Goal: Task Accomplishment & Management: Complete application form

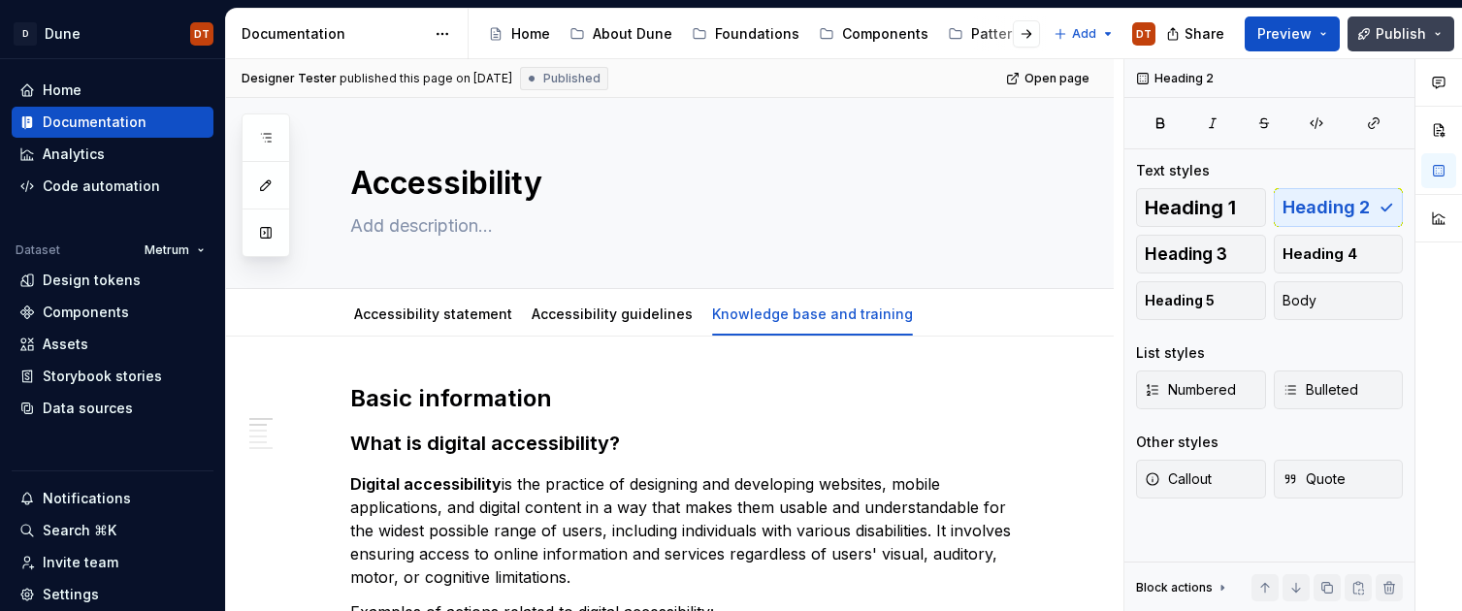
click at [1437, 37] on button "Publish" at bounding box center [1401, 33] width 107 height 35
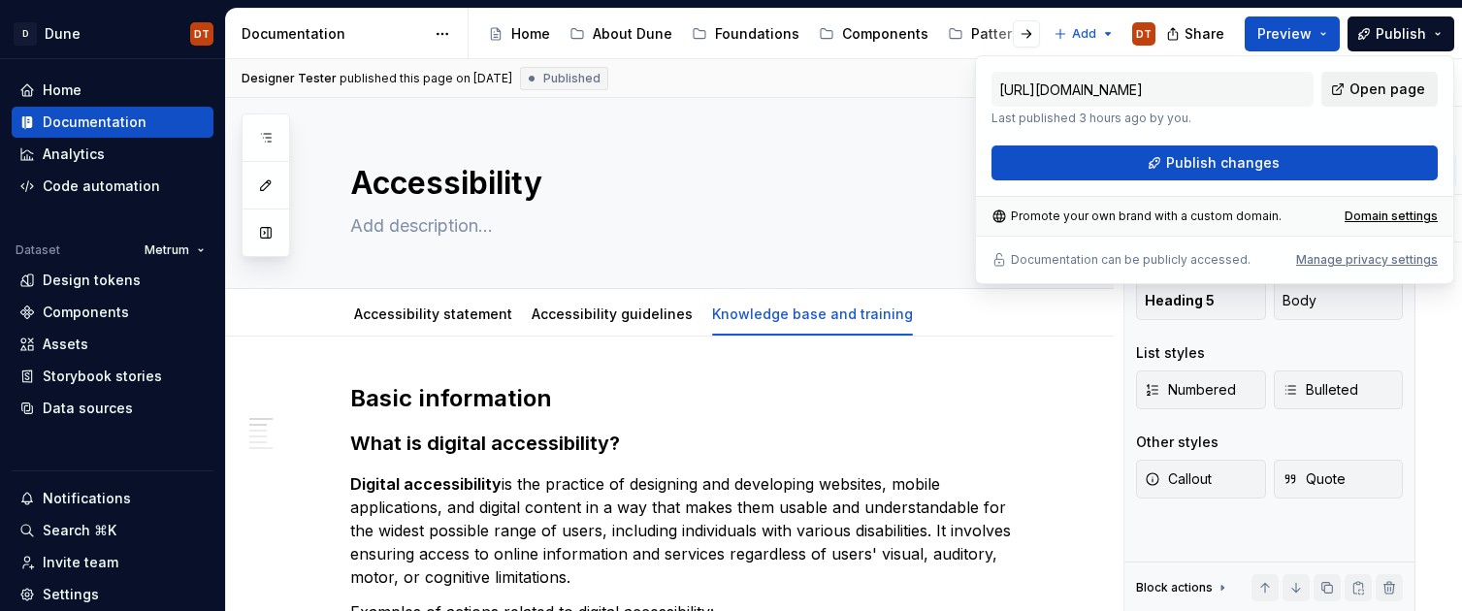
click at [1379, 90] on span "Open page" at bounding box center [1388, 89] width 76 height 19
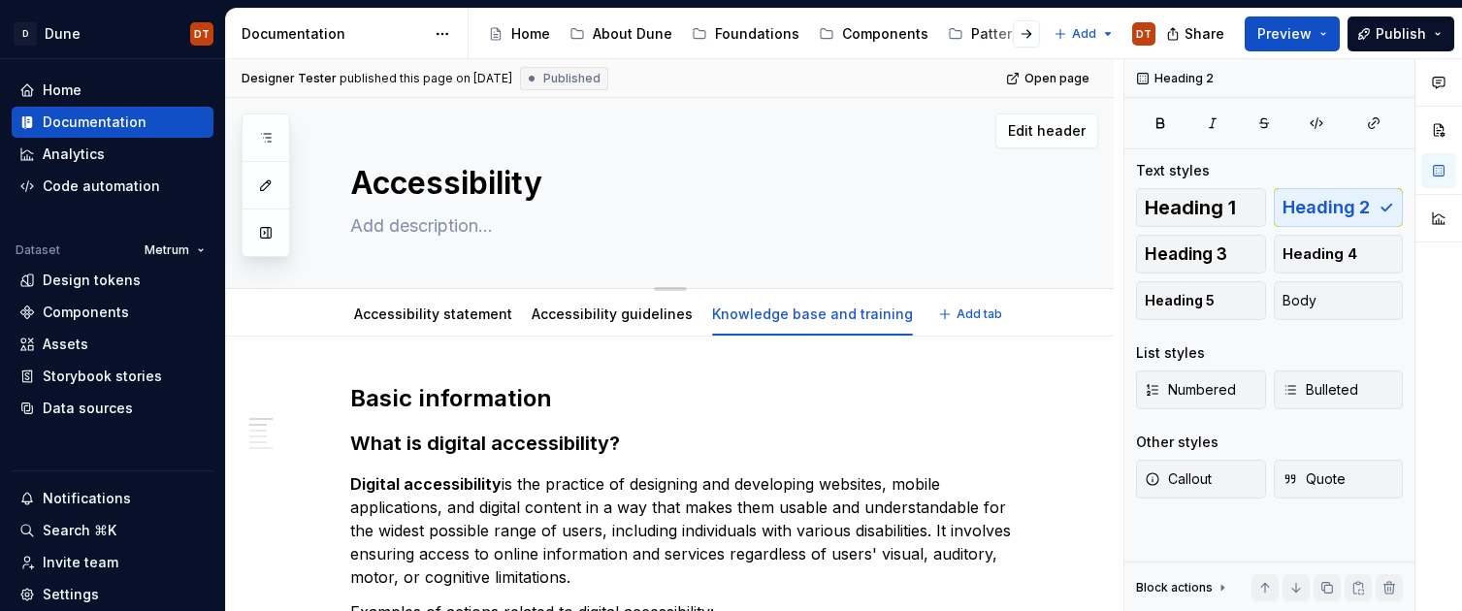
click at [724, 143] on div "Edit header" at bounding box center [662, 131] width 872 height 35
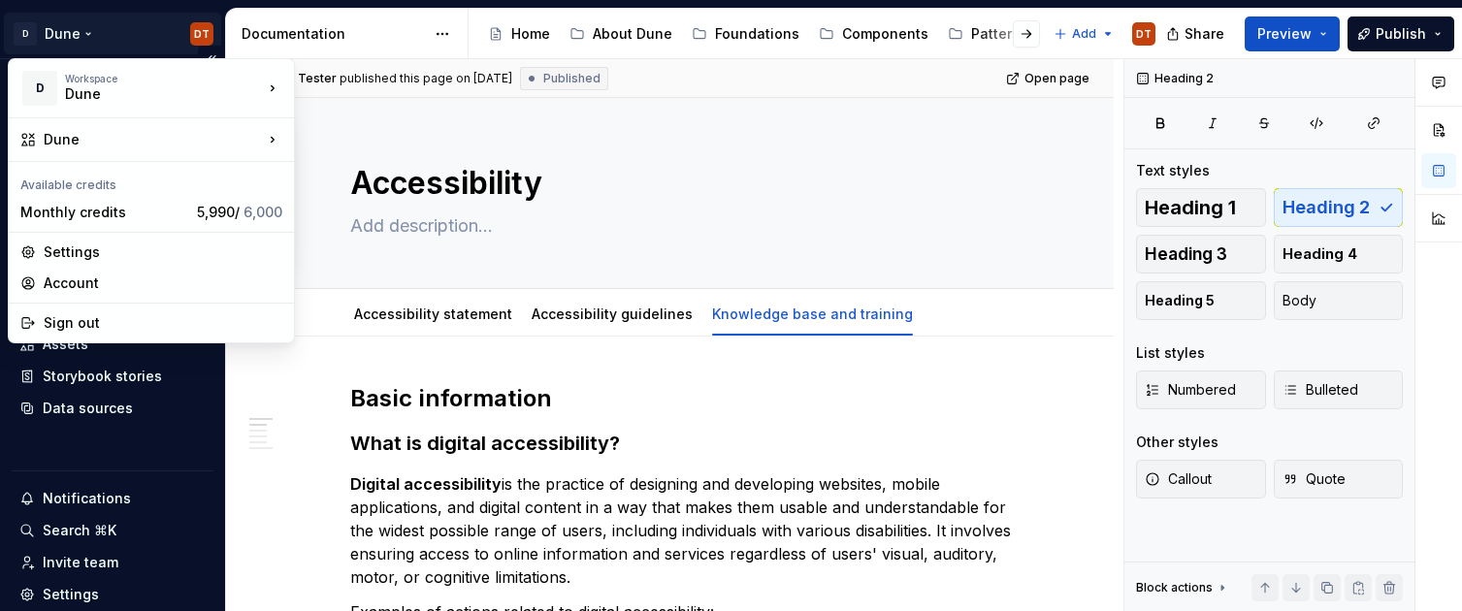
click at [203, 40] on html "D Dune DT Home Documentation Analytics Code automation Dataset Metrum Design to…" at bounding box center [731, 305] width 1462 height 611
click at [57, 328] on div "Sign out" at bounding box center [163, 322] width 239 height 19
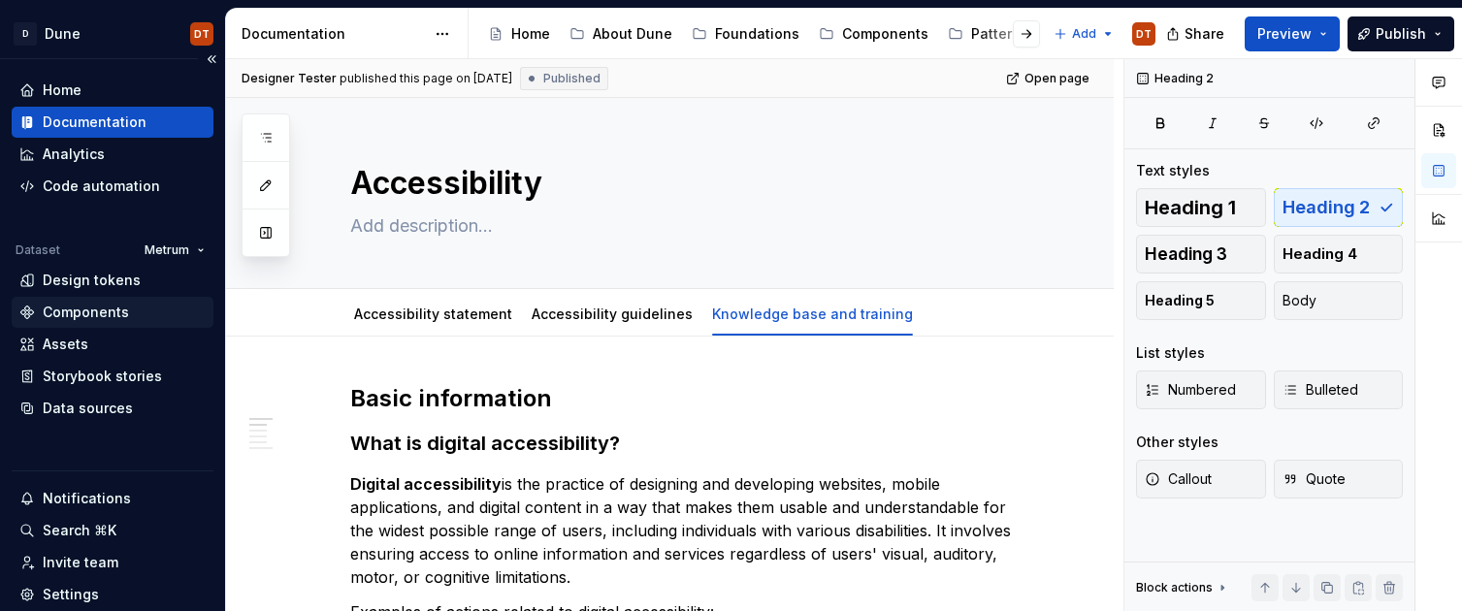
type textarea "*"
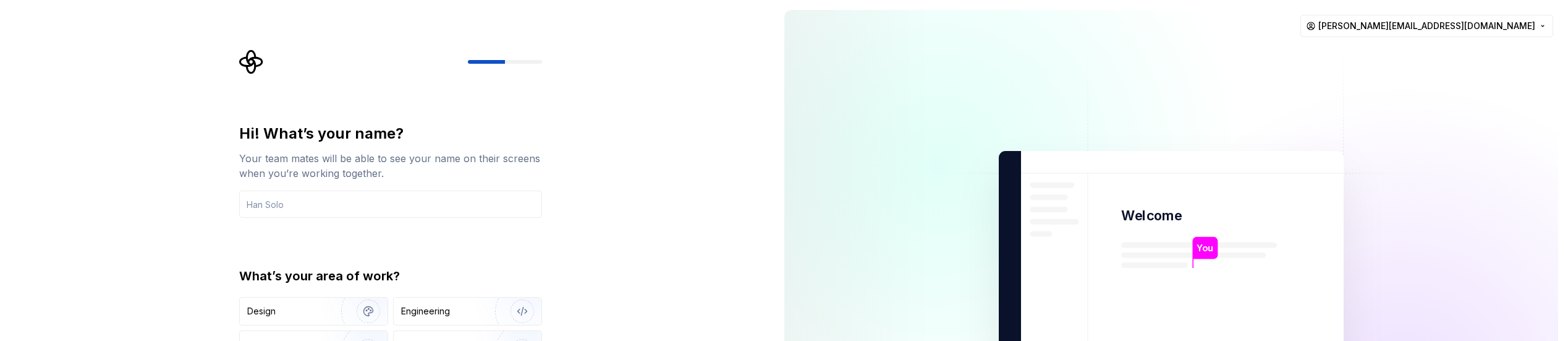
click at [685, 249] on div "Hi! What’s your name? Your team mates will be able to see your name on their sc…" at bounding box center [387, 279] width 774 height 558
click at [683, 265] on div "Hi! What’s your name? Your team mates will be able to see your name on their sc…" at bounding box center [387, 279] width 774 height 558
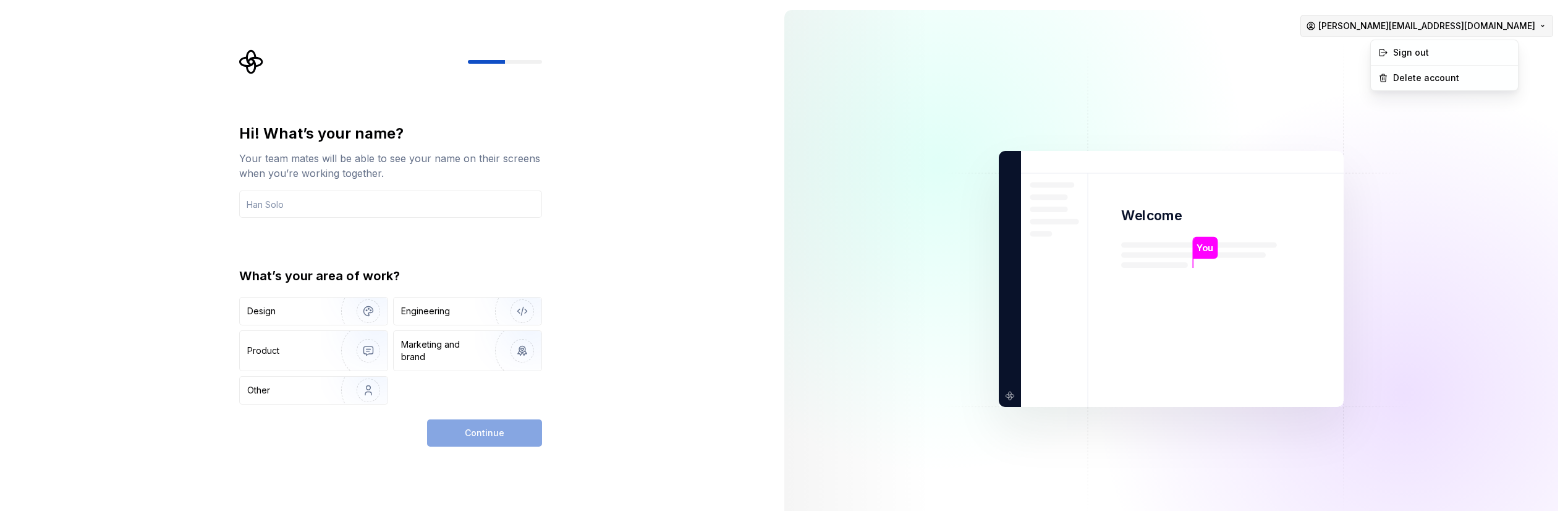
click at [1541, 27] on html "Hi! What’s your name? Your team mates will be able to see your name on their sc…" at bounding box center [784, 256] width 1568 height 511
drag, startPoint x: 579, startPoint y: 189, endPoint x: 597, endPoint y: 186, distance: 18.2
click at [582, 189] on html "Hi! What’s your name? Your team mates will be able to see your name on their sc…" at bounding box center [784, 256] width 1568 height 511
click at [1539, 28] on html "Hi! What’s your name? Your team mates will be able to see your name on their sc…" at bounding box center [784, 256] width 1568 height 511
click at [713, 173] on html "Hi! What’s your name? Your team mates will be able to see your name on their sc…" at bounding box center [784, 256] width 1568 height 511
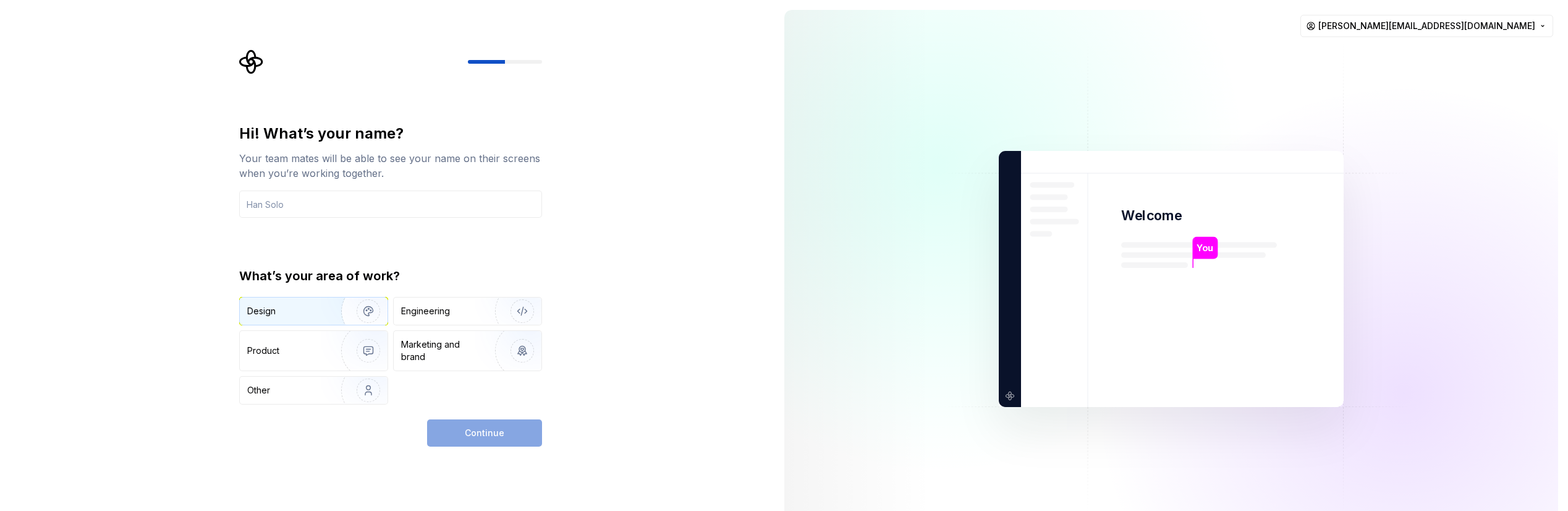
click at [318, 308] on div "Design" at bounding box center [286, 310] width 78 height 12
click at [336, 340] on img "button" at bounding box center [360, 350] width 79 height 83
click at [343, 313] on img "button" at bounding box center [360, 311] width 79 height 83
click at [498, 340] on div "Continue" at bounding box center [485, 433] width 115 height 27
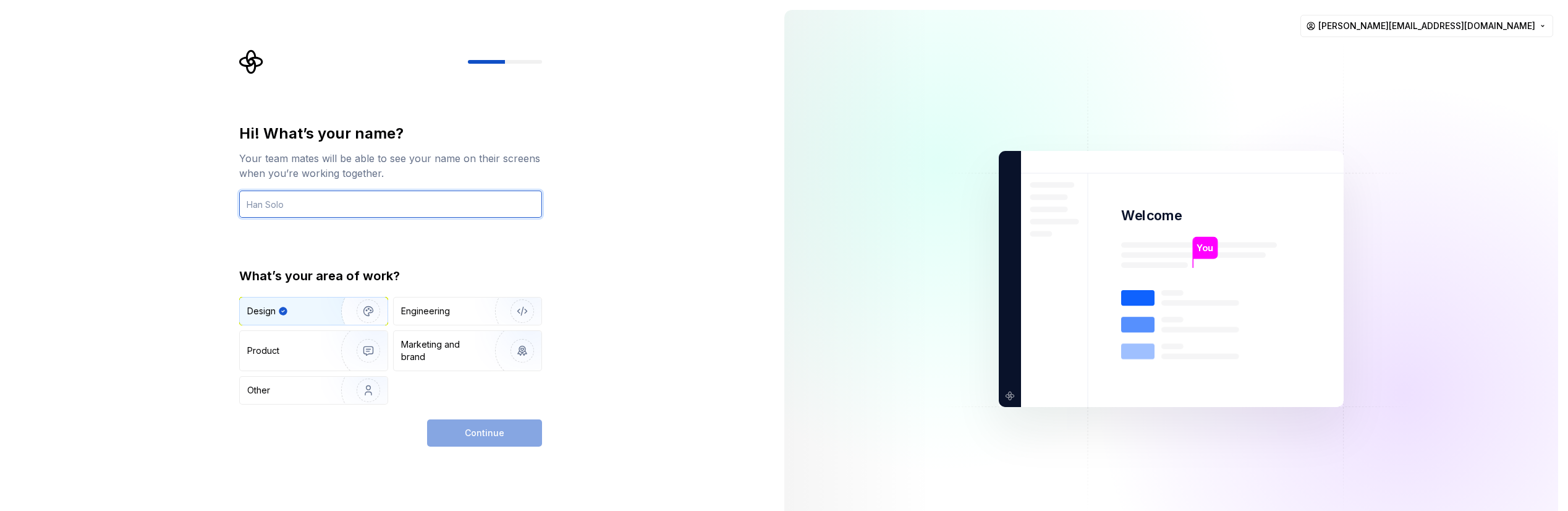
click at [267, 201] on input "text" at bounding box center [390, 204] width 303 height 27
type input "KB"
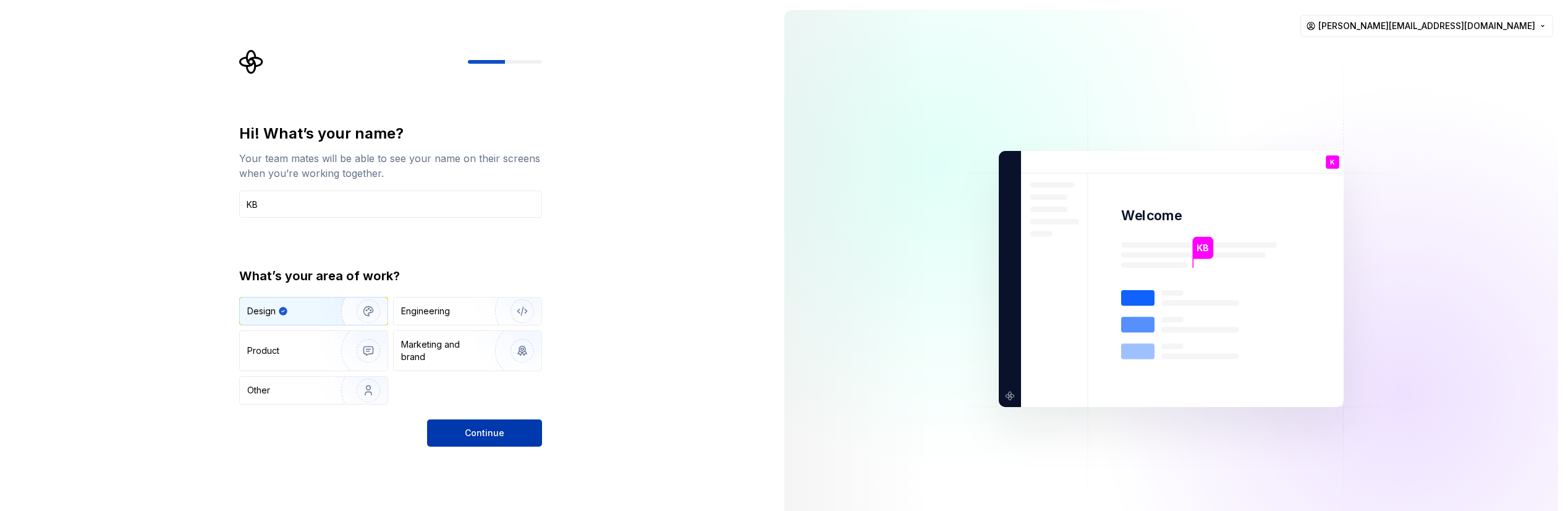
click at [487, 340] on span "Continue" at bounding box center [485, 433] width 39 height 12
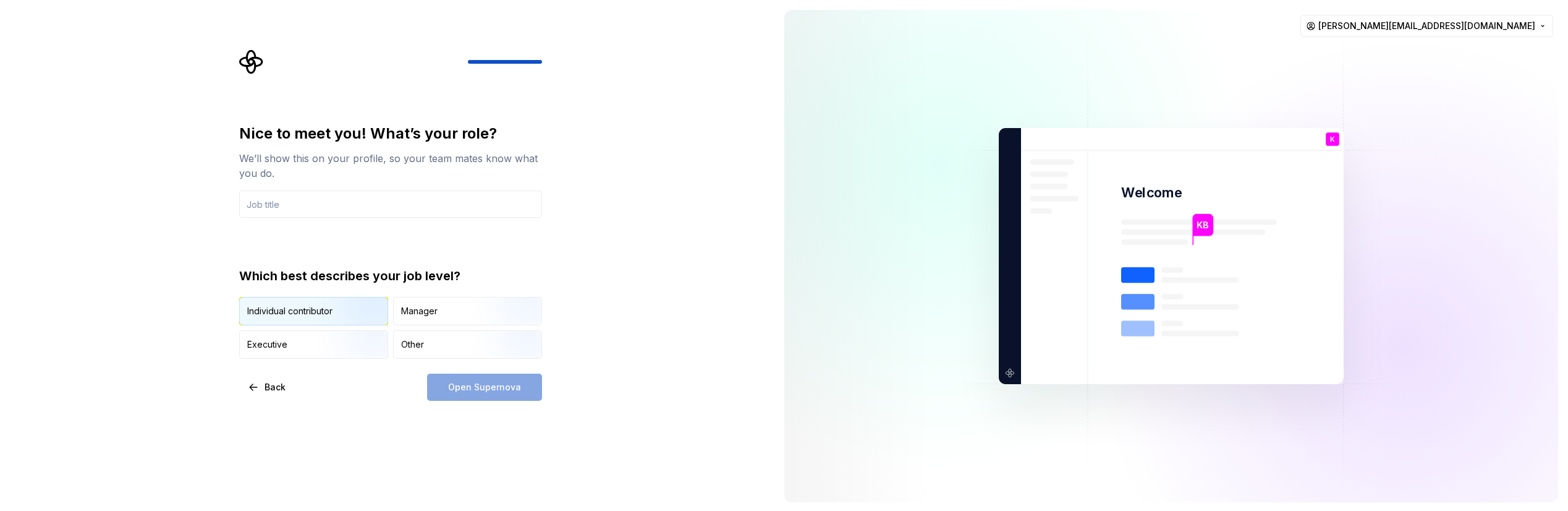
click at [363, 310] on img "button" at bounding box center [358, 326] width 79 height 83
click at [481, 340] on div "Open Supernova" at bounding box center [485, 387] width 115 height 27
click at [482, 340] on div "Open Supernova" at bounding box center [485, 387] width 115 height 27
click at [319, 207] on input "text" at bounding box center [390, 204] width 303 height 27
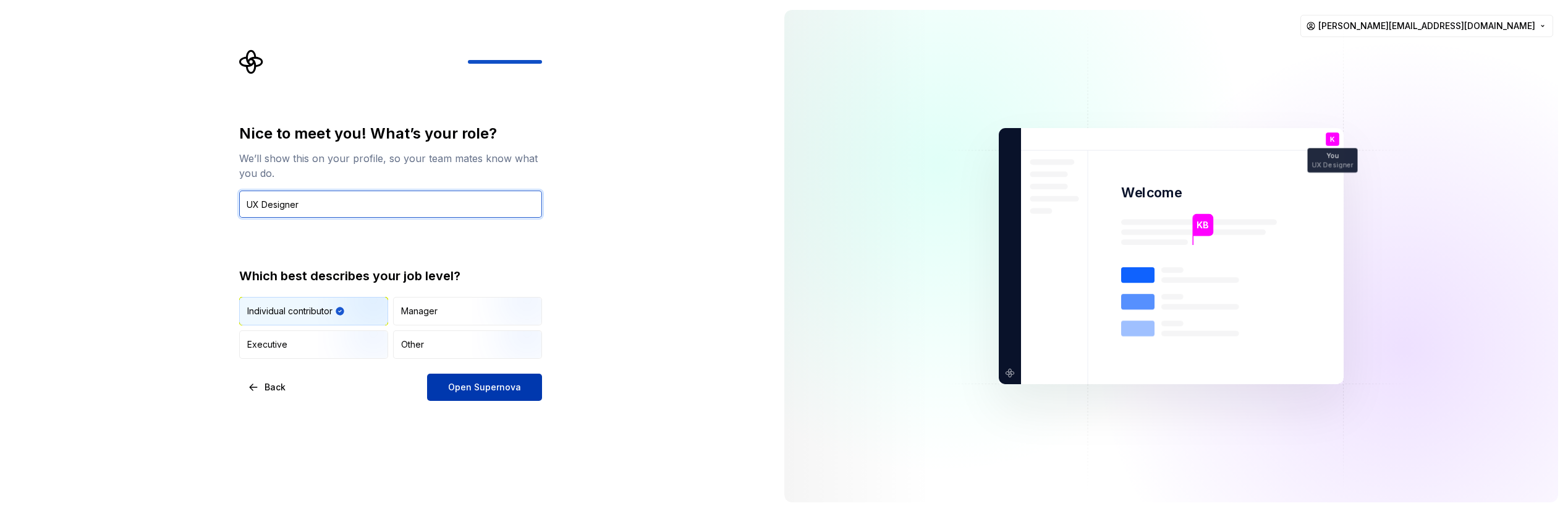
type input "UX Designer"
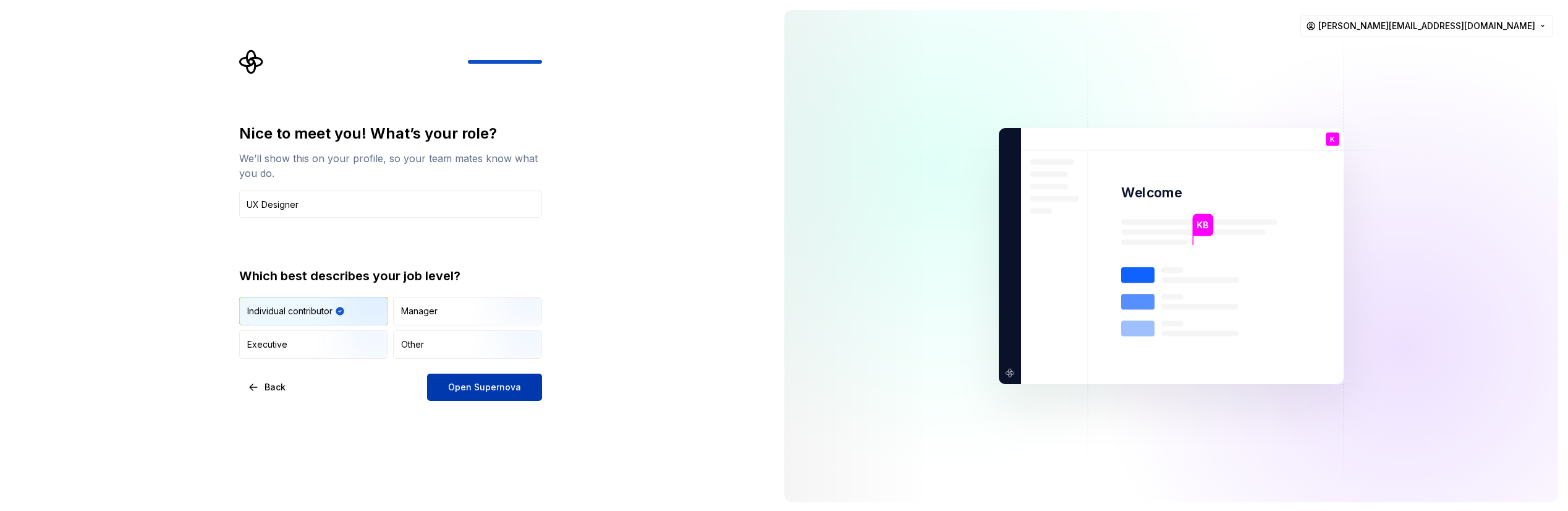
click at [496, 340] on span "Open Supernova" at bounding box center [484, 387] width 73 height 12
